Goal: Task Accomplishment & Management: Complete application form

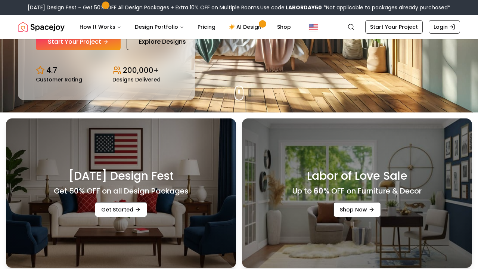
scroll to position [156, 0]
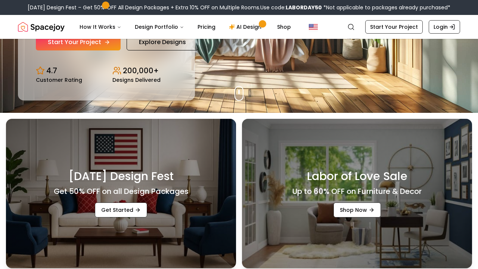
click at [93, 39] on link "Start Your Project" at bounding box center [78, 42] width 85 height 16
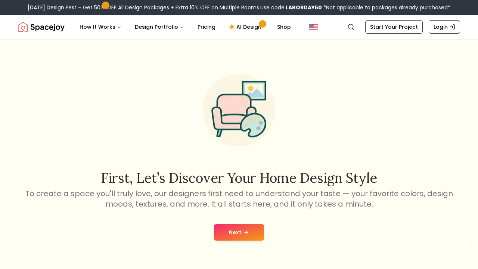
click at [231, 233] on button "Next" at bounding box center [239, 232] width 50 height 16
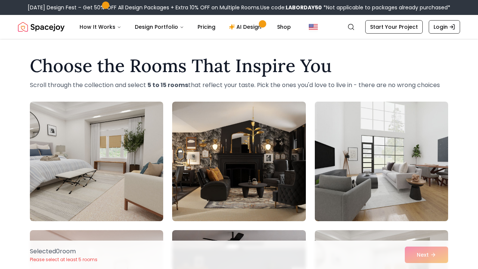
click at [366, 173] on img at bounding box center [382, 161] width 140 height 125
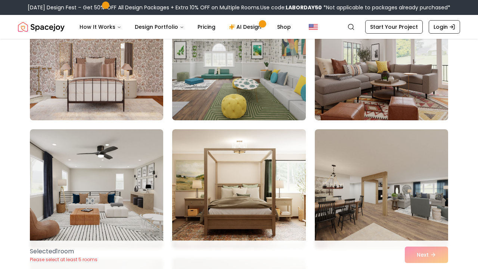
scroll to position [620, 0]
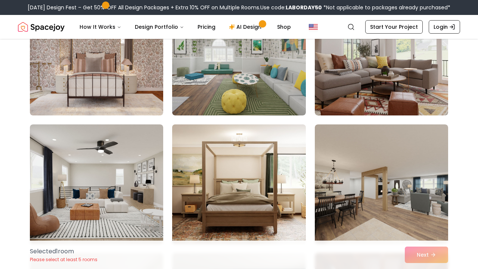
click at [289, 195] on img at bounding box center [239, 183] width 140 height 125
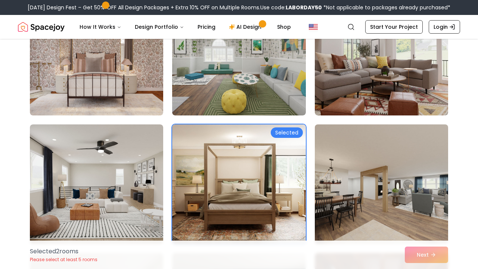
click at [337, 196] on img at bounding box center [382, 183] width 140 height 125
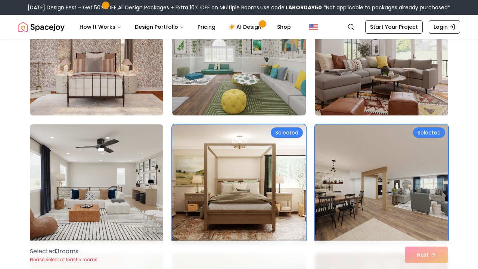
click at [115, 213] on img at bounding box center [97, 183] width 140 height 125
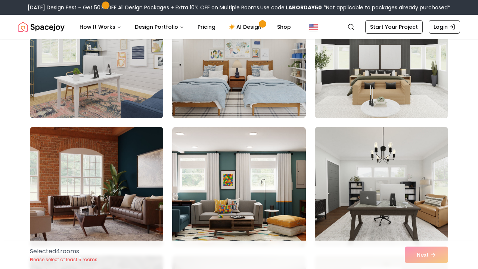
scroll to position [1004, 0]
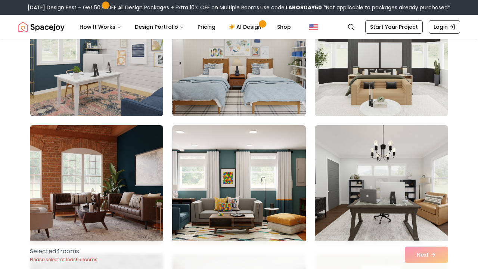
click at [347, 93] on img at bounding box center [382, 56] width 140 height 125
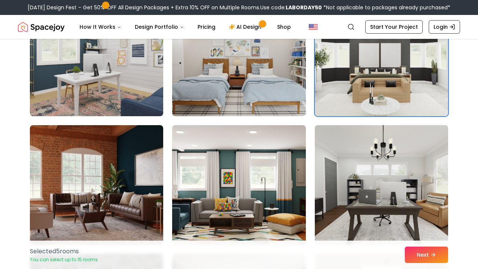
click at [342, 191] on img at bounding box center [382, 184] width 140 height 125
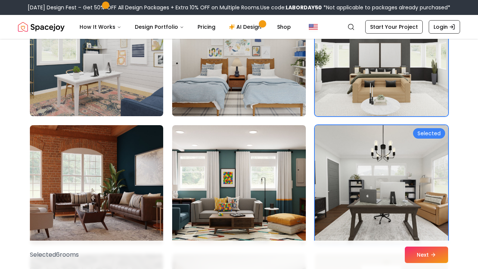
click at [230, 84] on img at bounding box center [239, 56] width 140 height 125
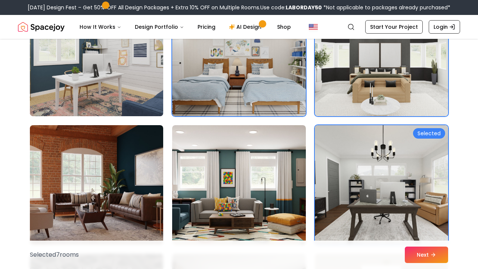
click at [137, 69] on img at bounding box center [97, 56] width 140 height 125
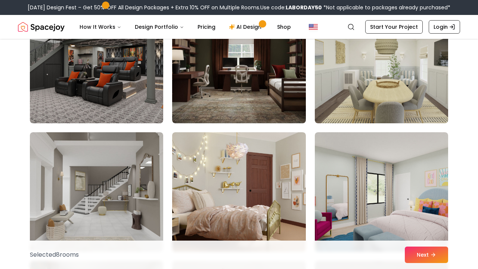
scroll to position [1255, 0]
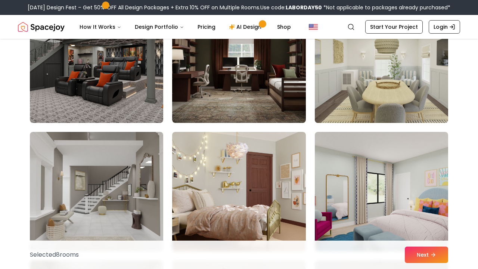
click at [348, 67] on img at bounding box center [382, 62] width 140 height 125
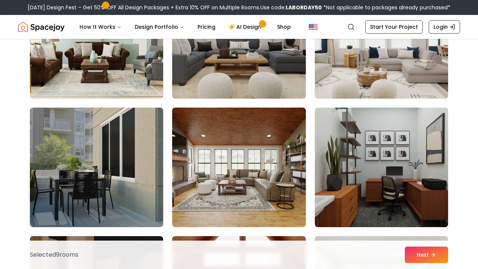
scroll to position [3852, 0]
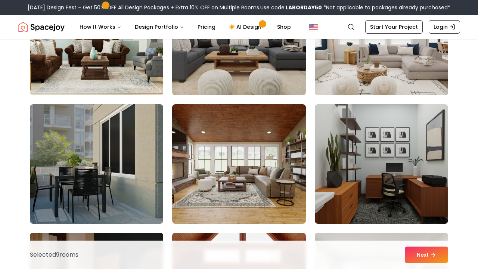
click at [365, 66] on img at bounding box center [382, 35] width 140 height 125
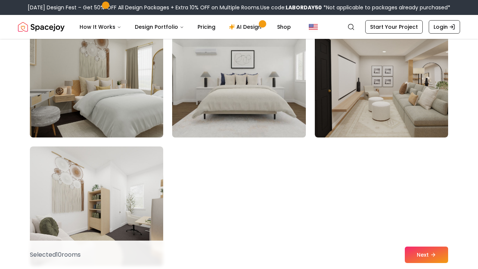
scroll to position [4195, 0]
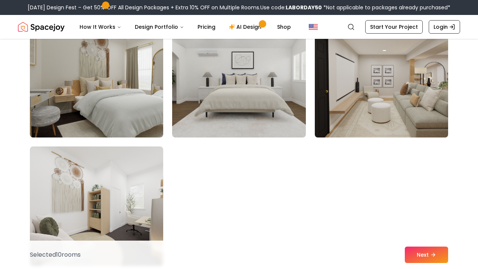
click at [348, 117] on img at bounding box center [382, 77] width 140 height 125
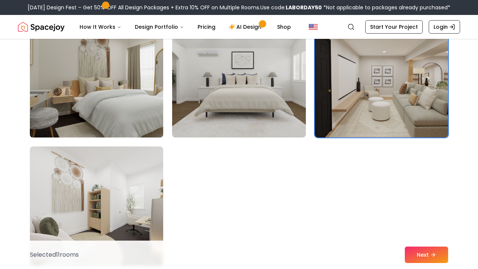
click at [142, 110] on img at bounding box center [97, 77] width 140 height 125
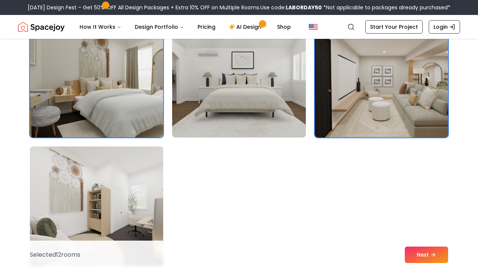
click at [62, 180] on img at bounding box center [97, 205] width 140 height 125
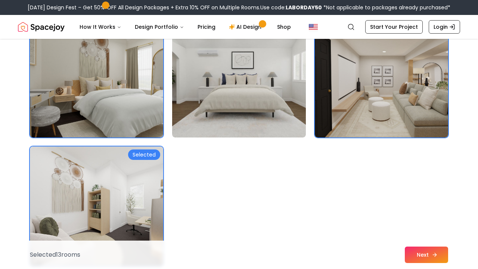
click at [415, 251] on button "Next" at bounding box center [426, 255] width 43 height 16
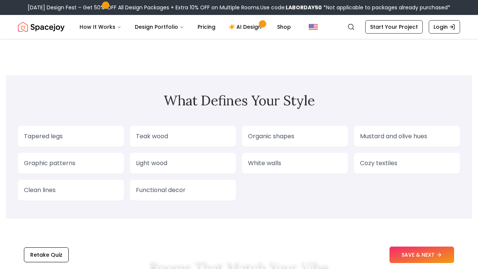
scroll to position [616, 0]
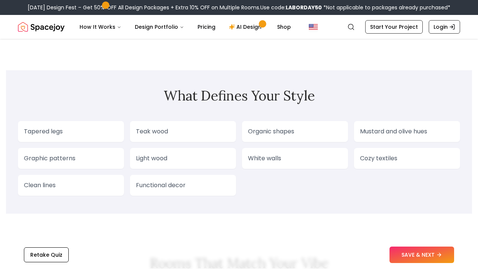
click at [415, 251] on button "SAVE & NEXT" at bounding box center [422, 255] width 65 height 16
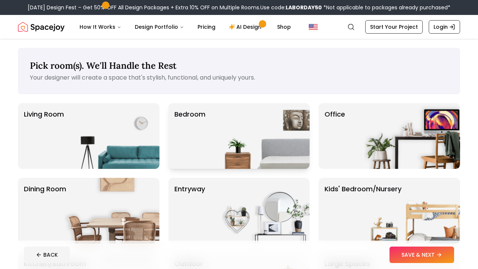
click at [288, 156] on img at bounding box center [262, 136] width 96 height 66
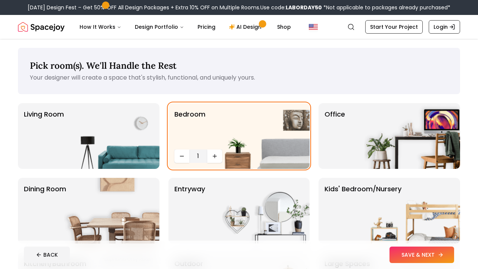
click at [394, 256] on button "SAVE & NEXT" at bounding box center [422, 255] width 65 height 16
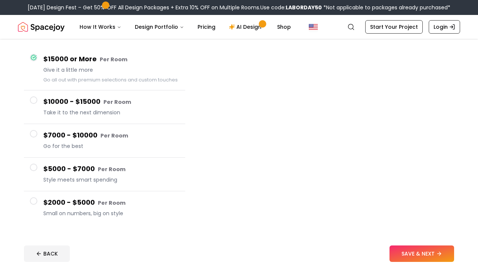
scroll to position [61, 0]
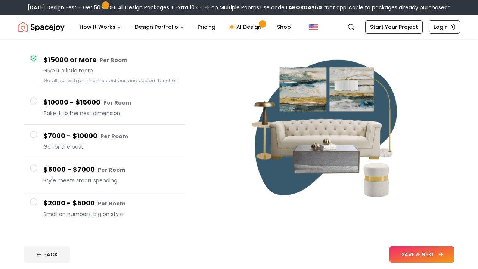
click at [437, 246] on button "SAVE & NEXT" at bounding box center [422, 254] width 65 height 16
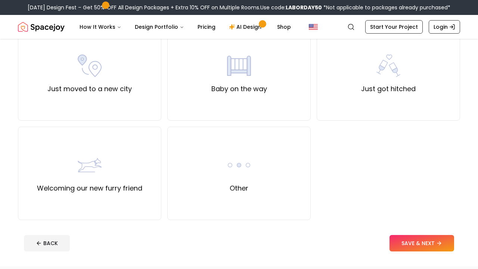
scroll to position [274, 0]
click at [274, 196] on div "Other" at bounding box center [238, 173] width 143 height 93
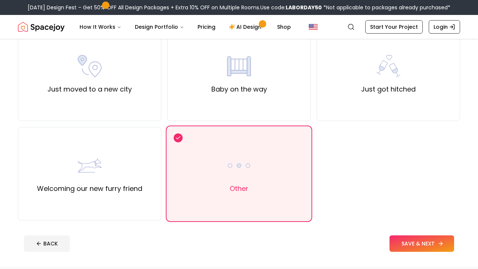
click at [409, 237] on button "SAVE & NEXT" at bounding box center [422, 243] width 65 height 16
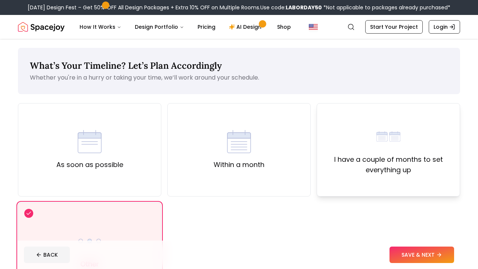
click at [410, 182] on div "I have a couple of months to set everything up" at bounding box center [388, 149] width 143 height 93
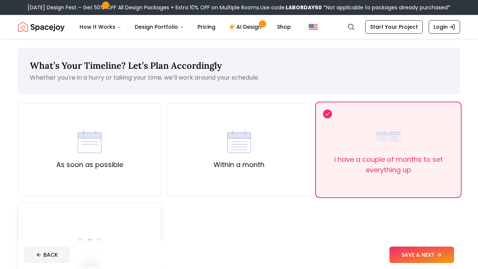
click at [149, 232] on div "Other" at bounding box center [89, 248] width 143 height 93
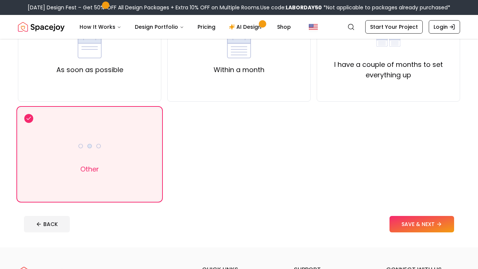
scroll to position [97, 0]
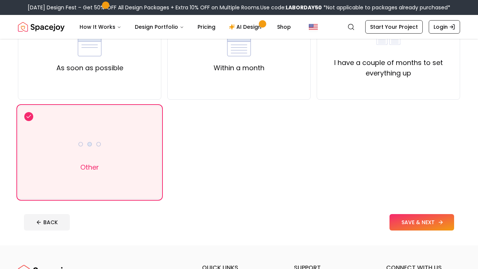
click at [426, 225] on button "SAVE & NEXT" at bounding box center [422, 222] width 65 height 16
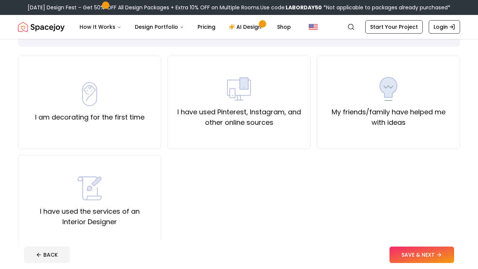
scroll to position [47, 0]
click at [269, 90] on div "I have used Pinterest, Instagram, and other online sources" at bounding box center [239, 102] width 131 height 51
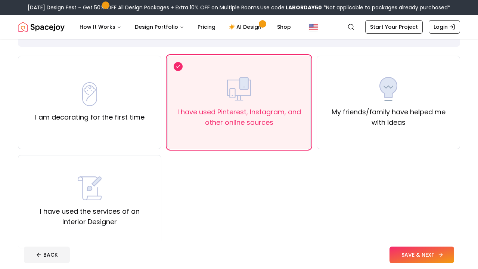
click at [411, 255] on button "SAVE & NEXT" at bounding box center [422, 255] width 65 height 16
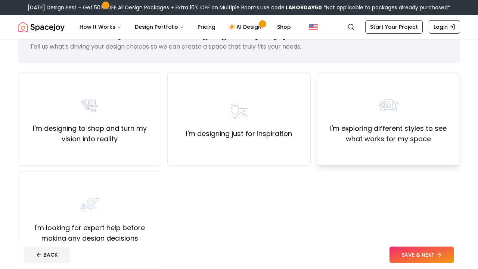
scroll to position [33, 0]
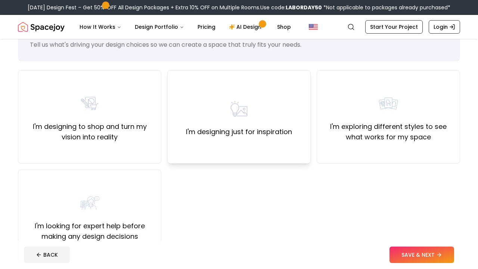
click at [263, 135] on label "I'm designing just for inspiration" at bounding box center [239, 132] width 106 height 10
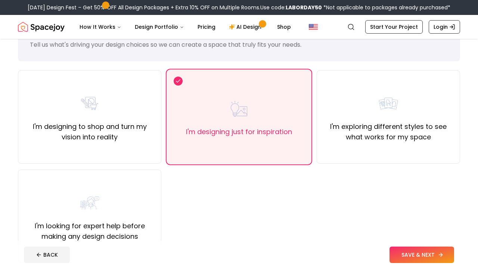
click at [391, 248] on button "SAVE & NEXT" at bounding box center [422, 255] width 65 height 16
